Goal: Book appointment/travel/reservation

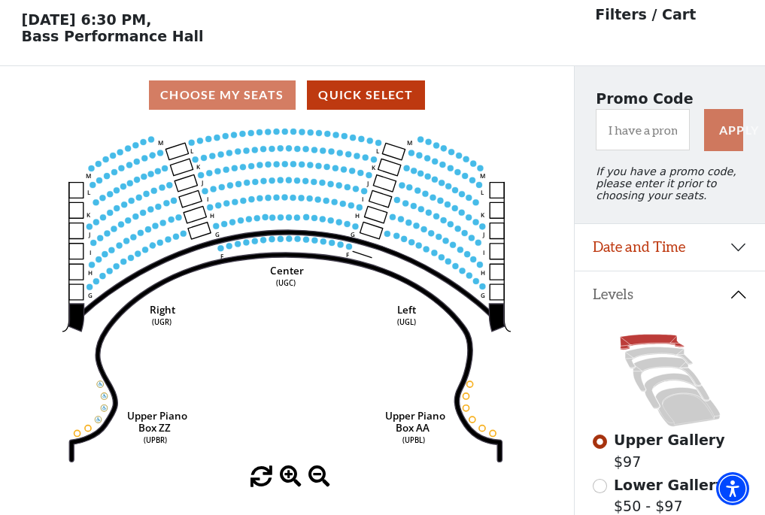
scroll to position [70, 0]
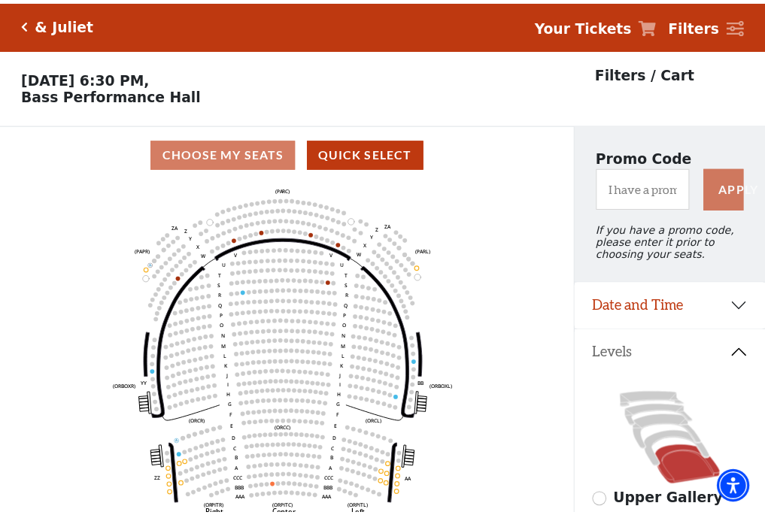
scroll to position [70, 0]
